Goal: Check status: Check status

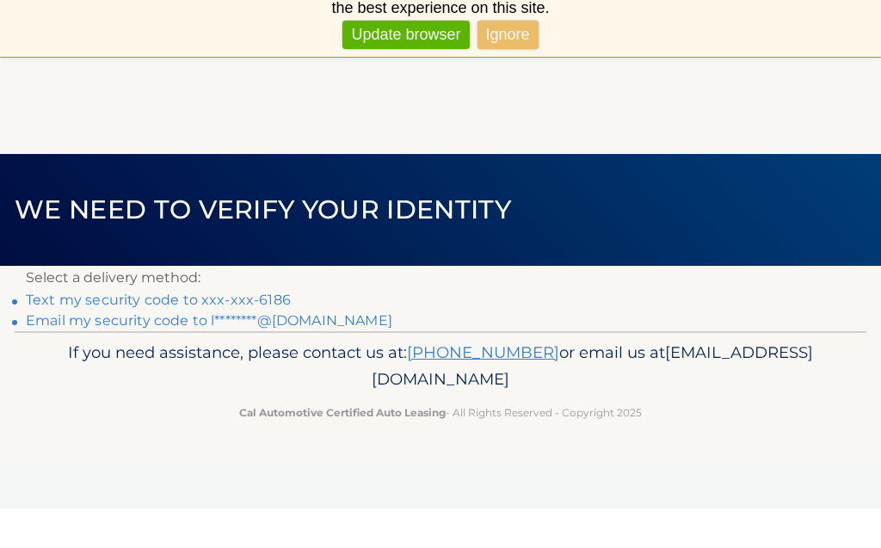
scroll to position [40, 0]
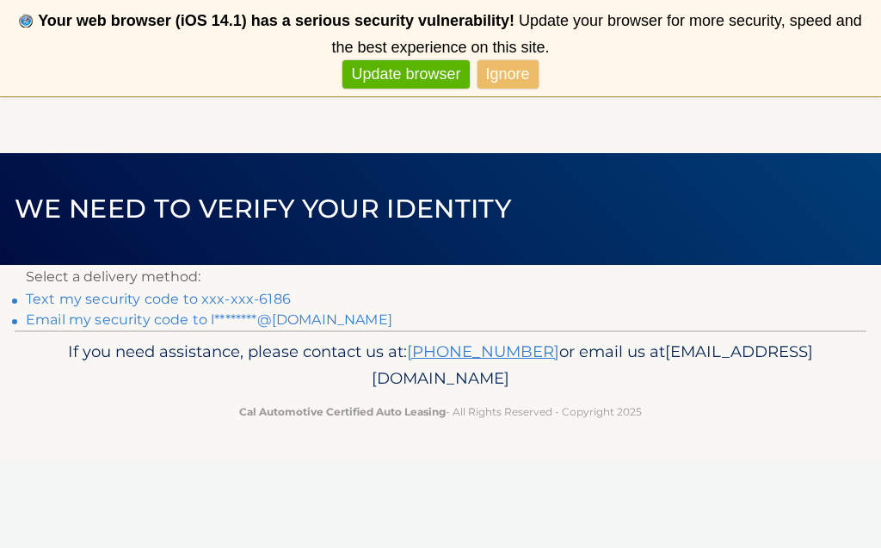
click at [244, 301] on link "Text my security code to xxx-xxx-6186" at bounding box center [158, 299] width 265 height 16
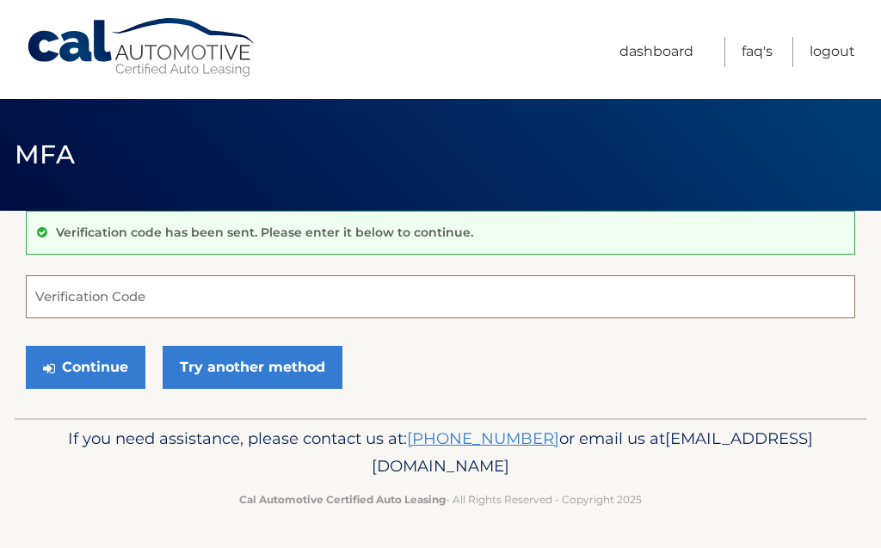
click at [121, 301] on input "Verification Code" at bounding box center [441, 296] width 830 height 43
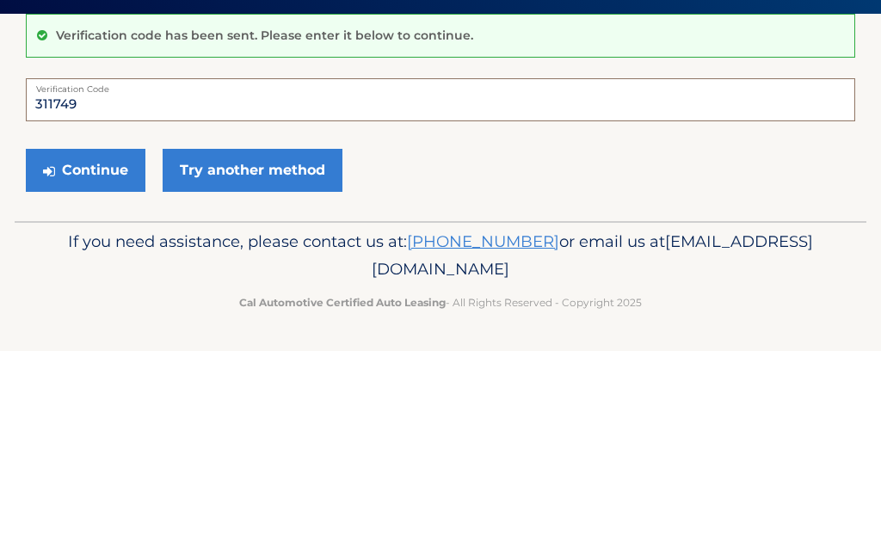
type input "311749"
click at [85, 346] on button "Continue" at bounding box center [86, 367] width 120 height 43
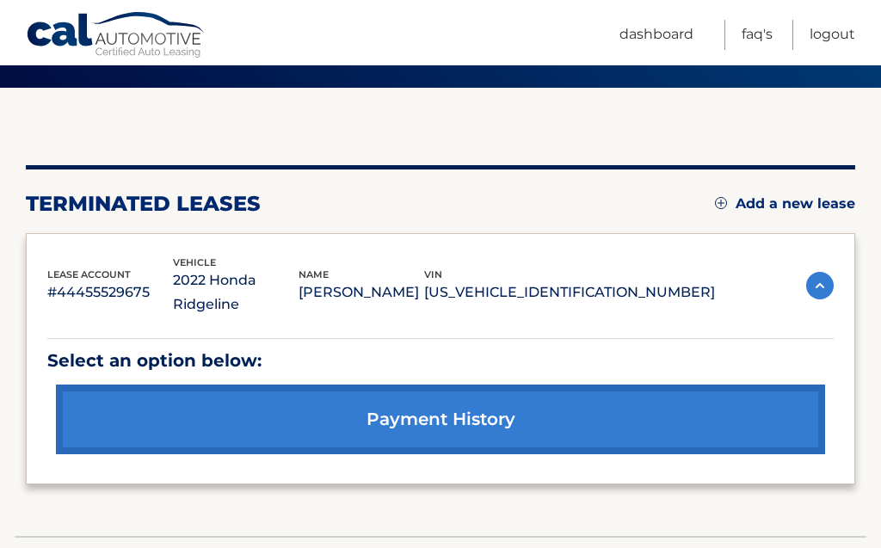
scroll to position [138, 0]
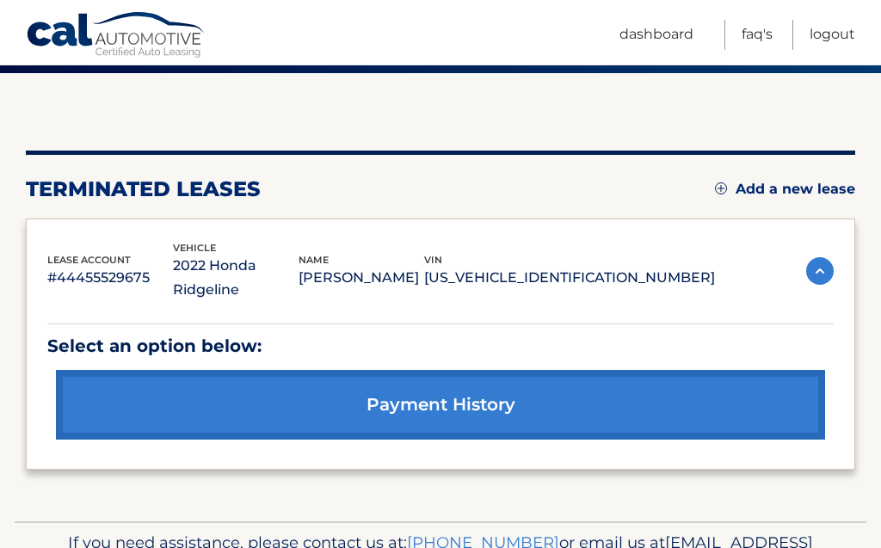
click at [814, 267] on img at bounding box center [820, 271] width 28 height 28
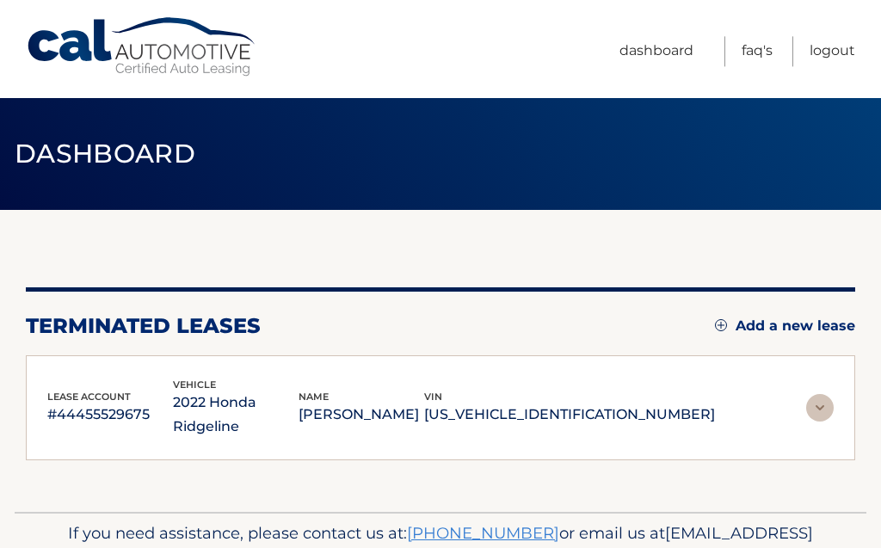
scroll to position [52, 0]
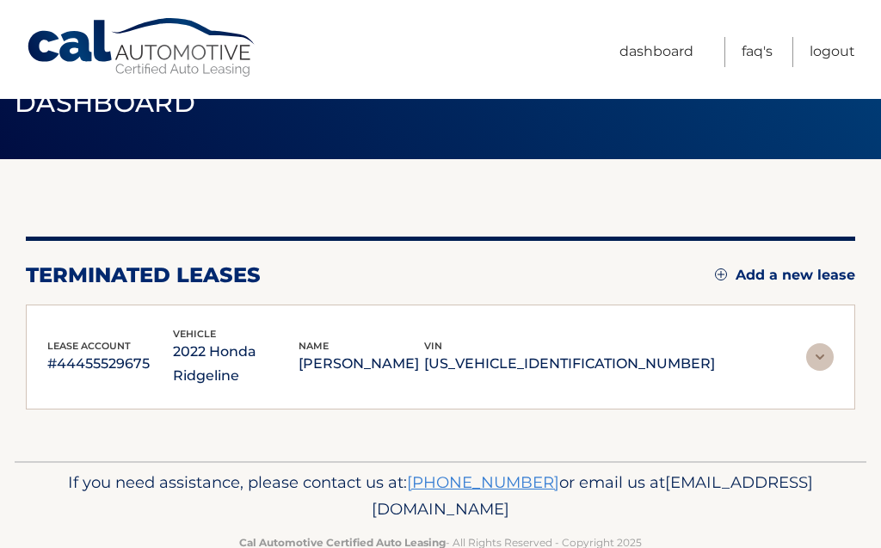
click at [812, 352] on img at bounding box center [820, 357] width 28 height 28
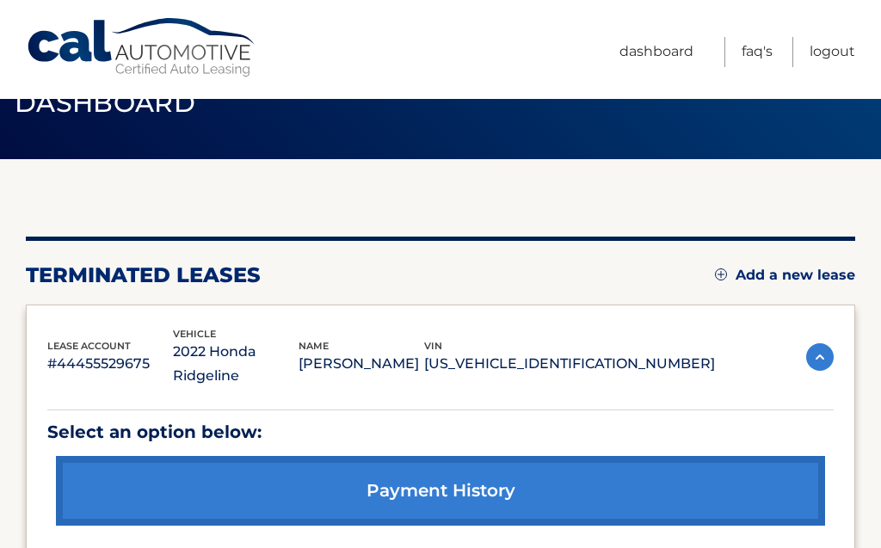
click at [439, 483] on link "payment history" at bounding box center [440, 491] width 769 height 70
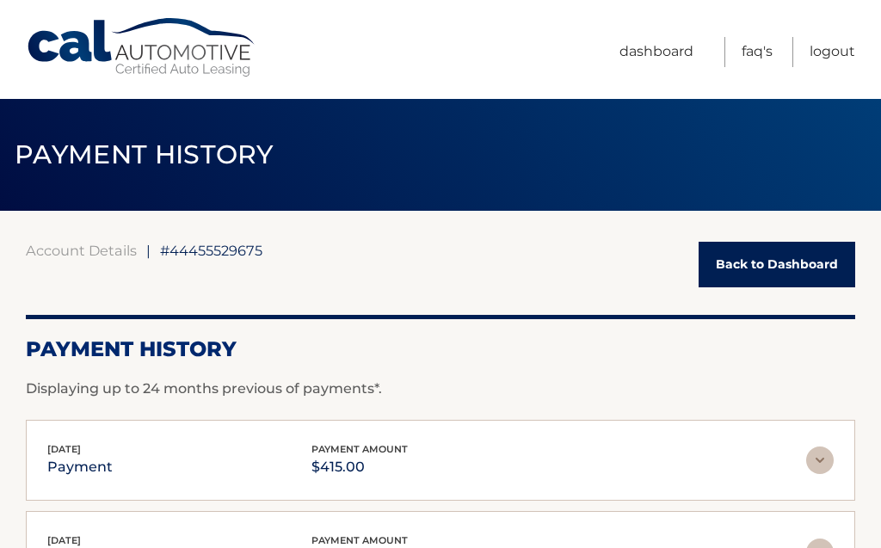
click at [777, 262] on link "Back to Dashboard" at bounding box center [777, 265] width 157 height 46
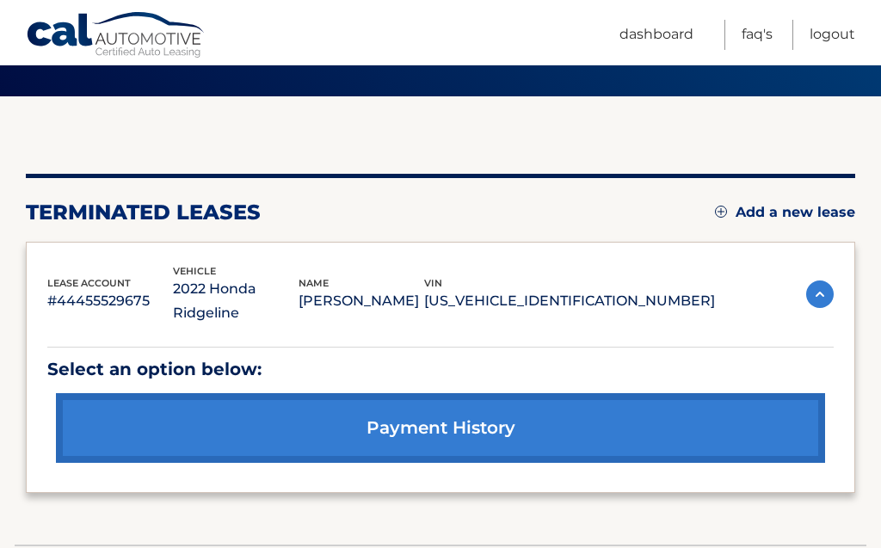
scroll to position [138, 0]
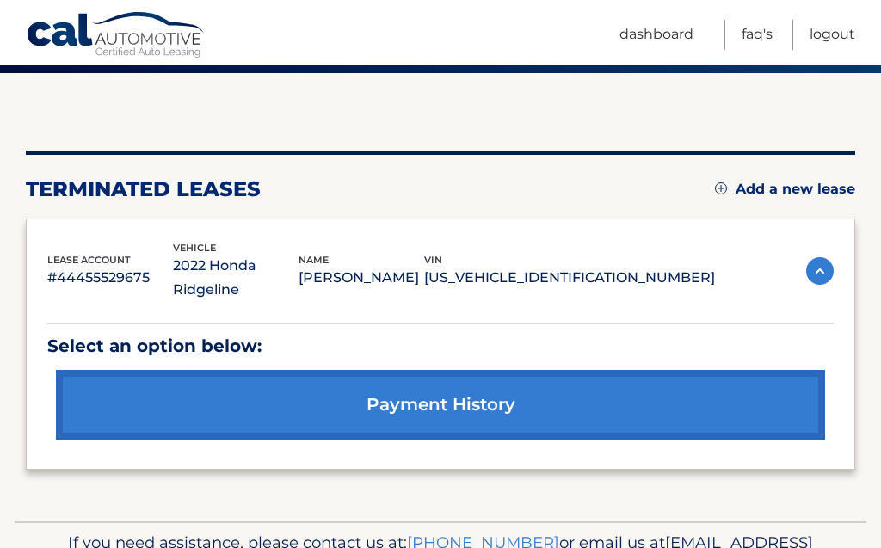
click at [101, 266] on p "#44455529675" at bounding box center [110, 278] width 126 height 24
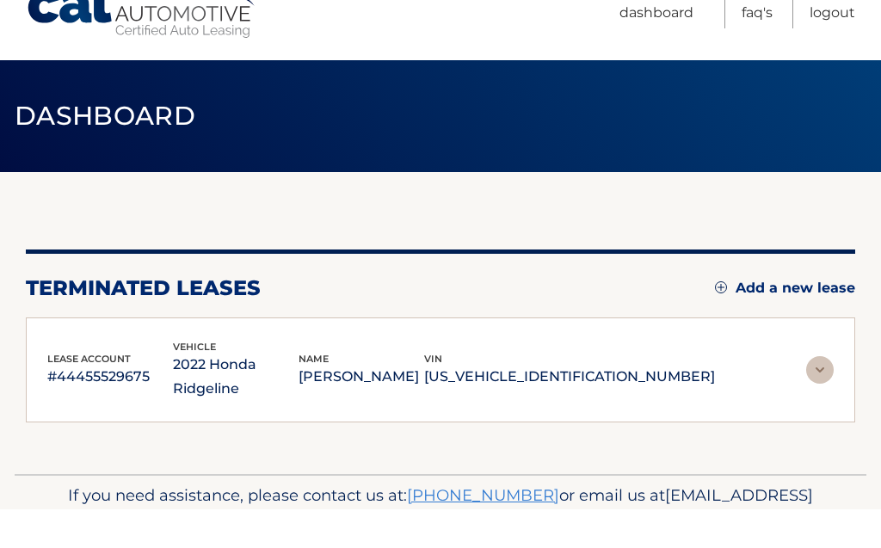
scroll to position [40, 0]
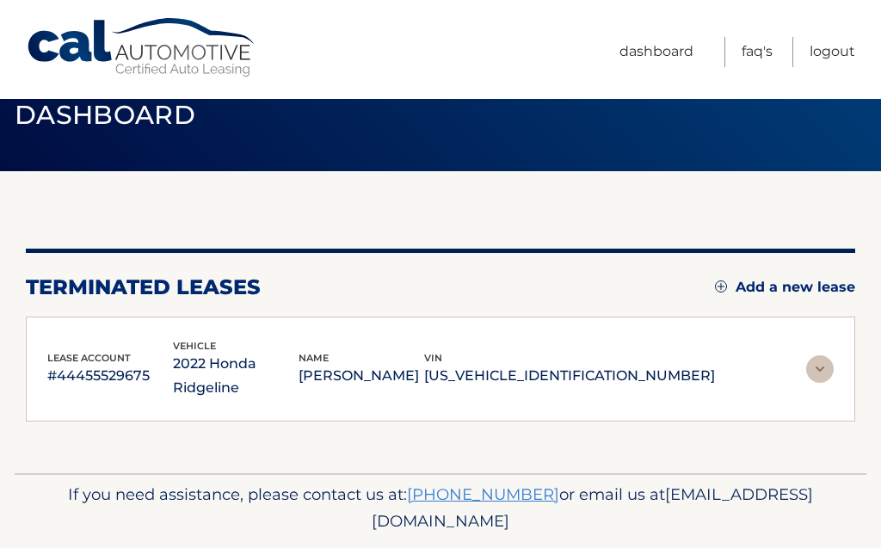
click at [819, 359] on img at bounding box center [820, 369] width 28 height 28
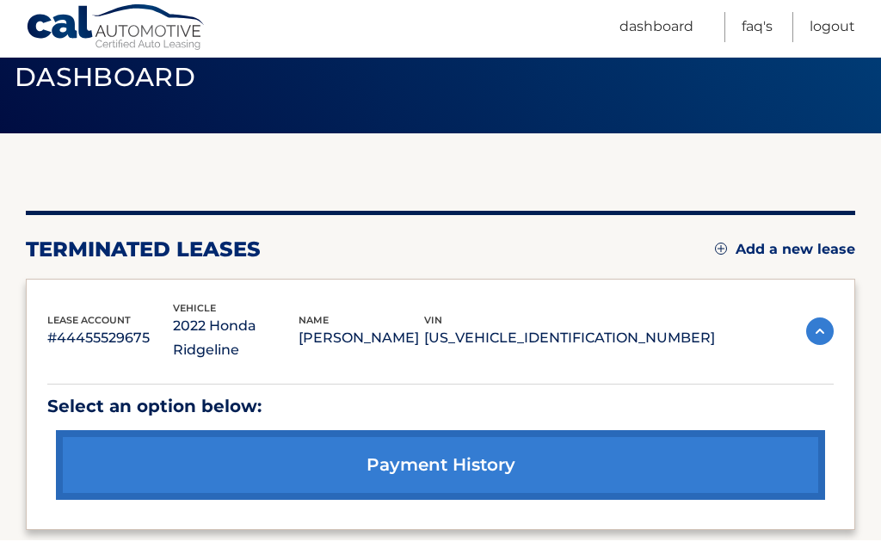
scroll to position [138, 0]
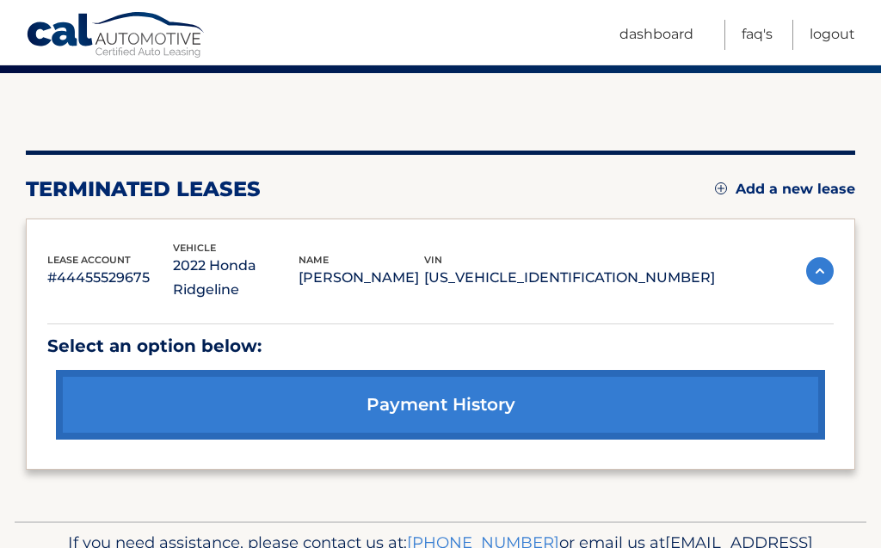
click at [458, 393] on link "payment history" at bounding box center [440, 405] width 769 height 70
